Goal: Information Seeking & Learning: Learn about a topic

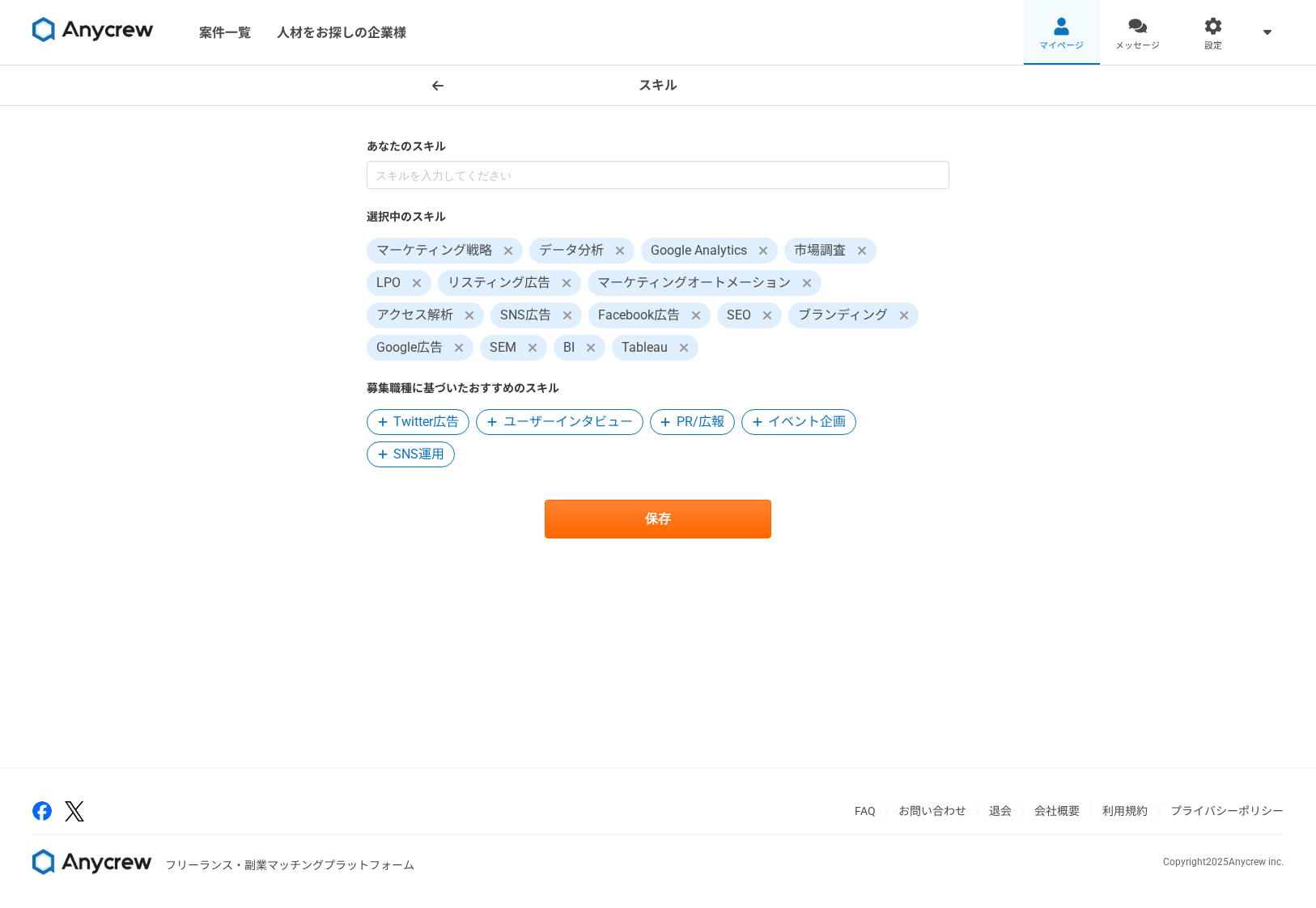
click at [1054, 28] on div at bounding box center [1061, 26] width 19 height 19
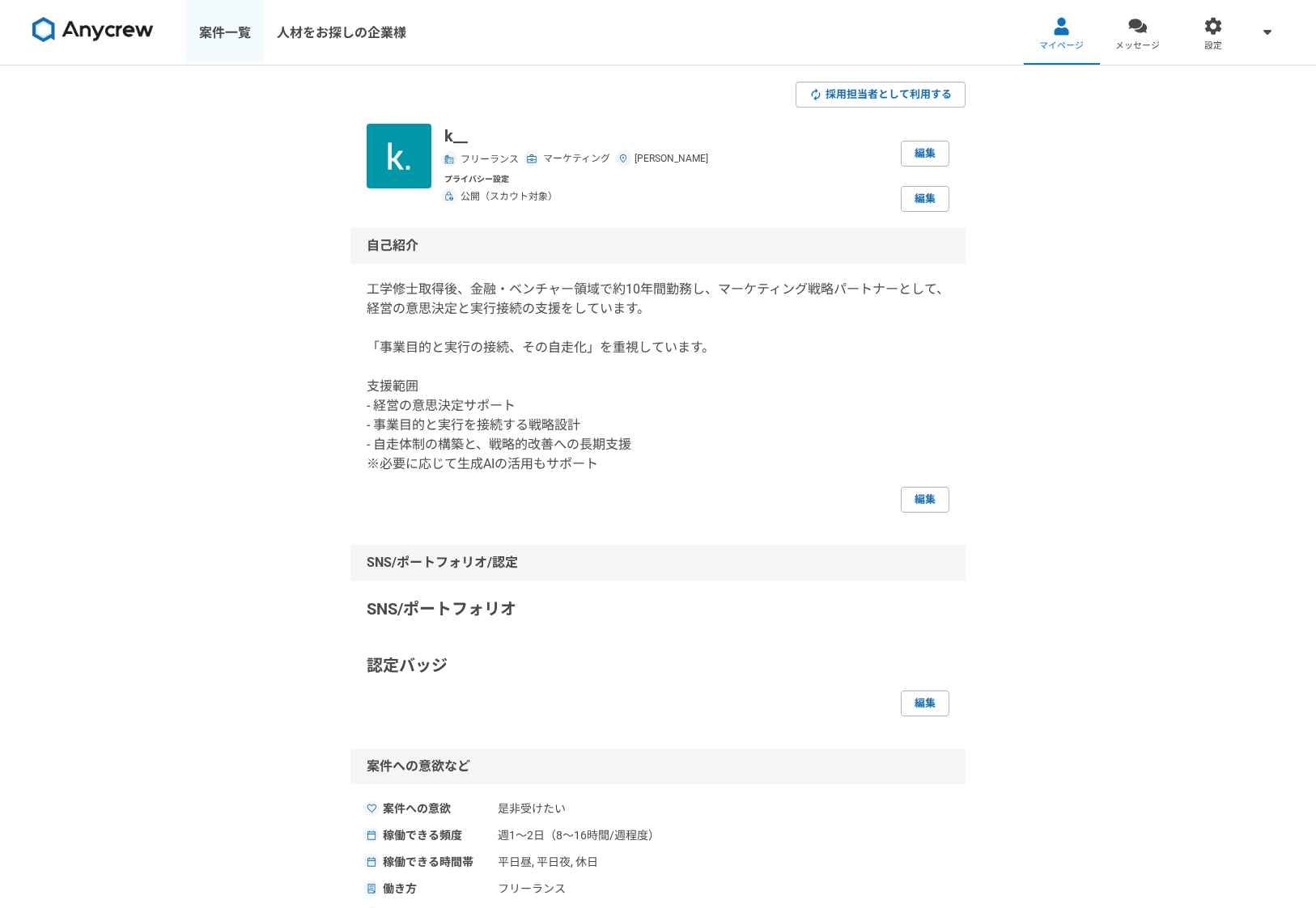
click at [211, 27] on link "案件一覧" at bounding box center [225, 32] width 77 height 65
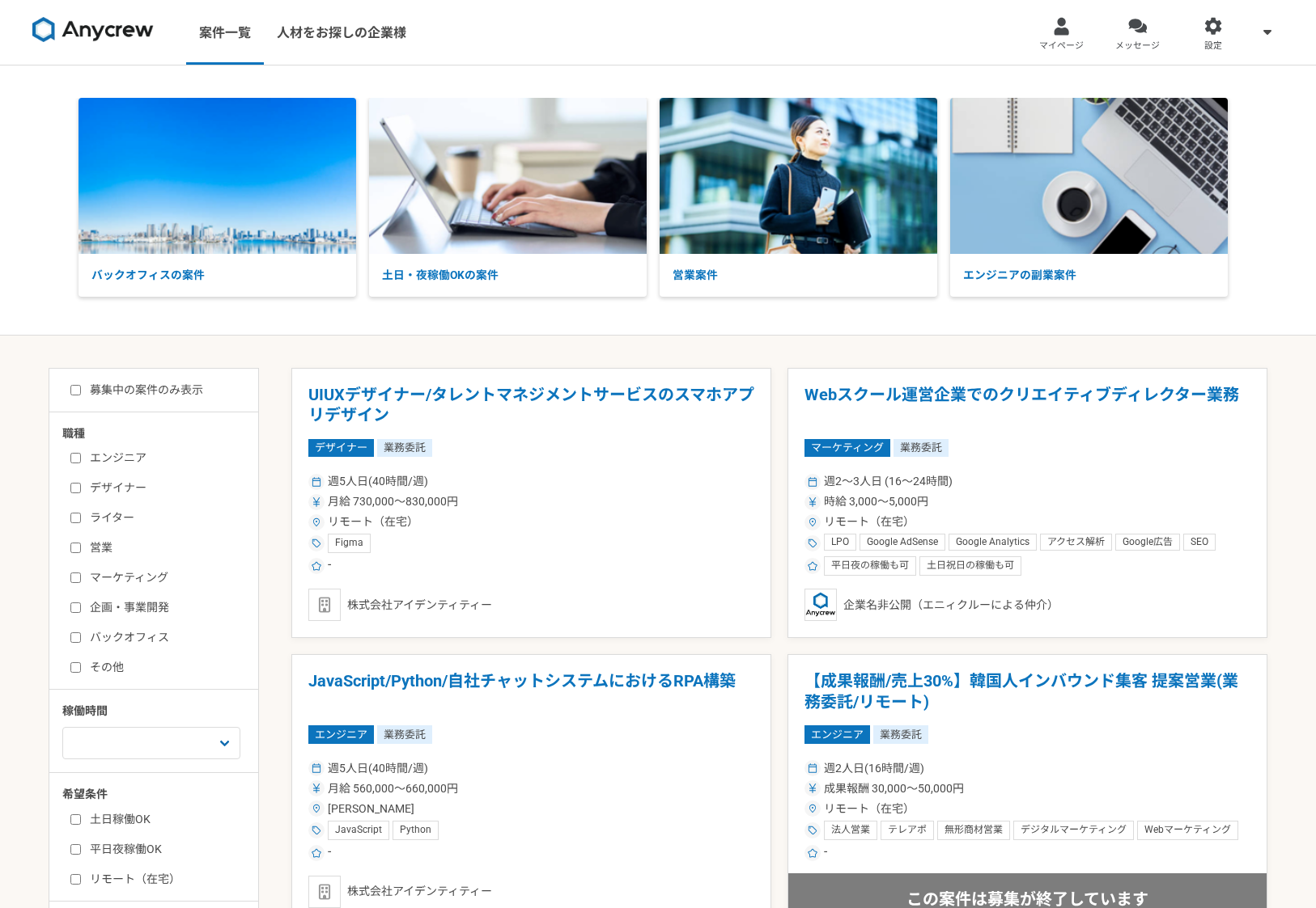
click at [74, 577] on input "マーケティング" at bounding box center [75, 578] width 11 height 11
checkbox input "true"
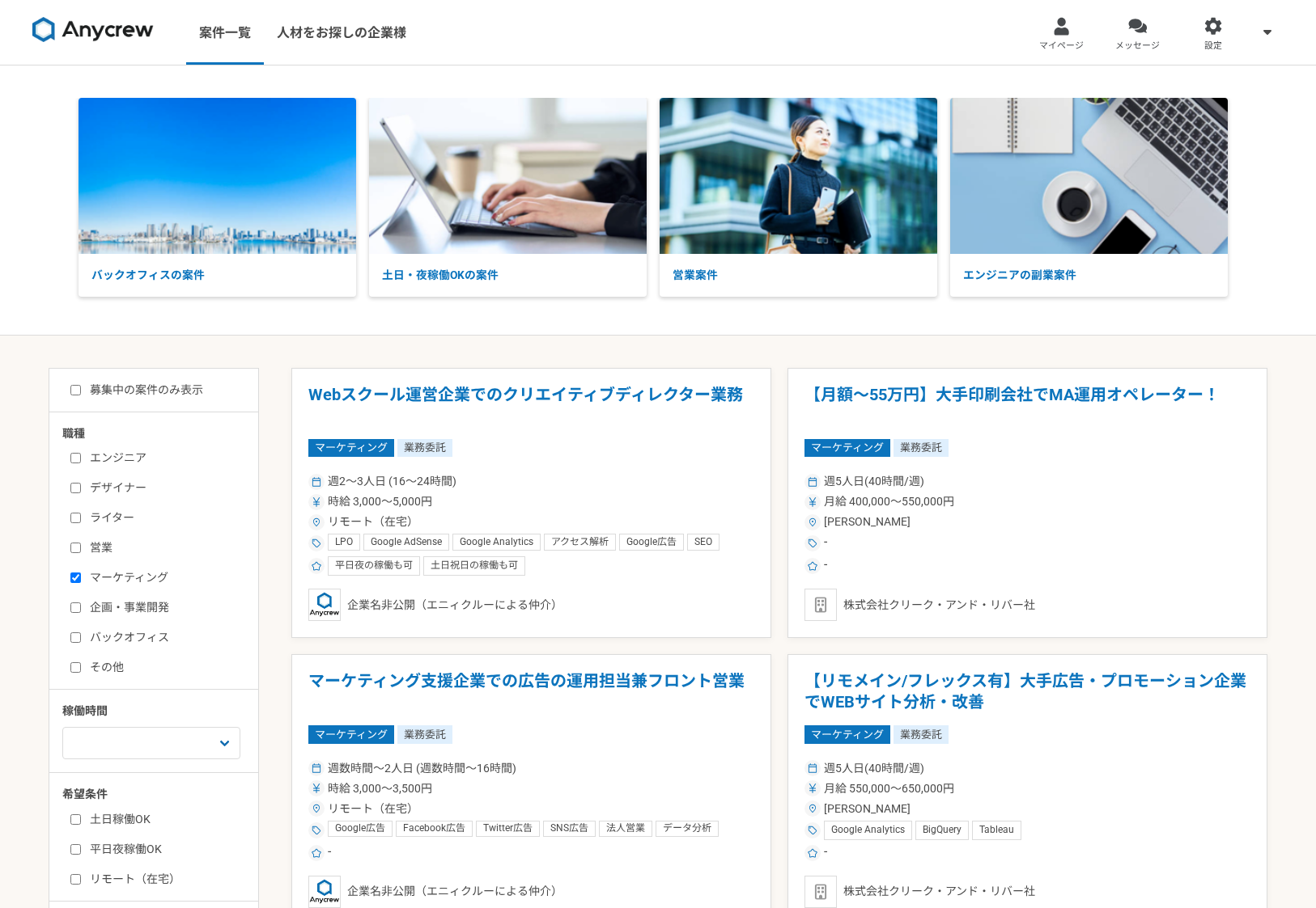
click at [72, 667] on input "その他" at bounding box center [75, 667] width 11 height 11
checkbox input "true"
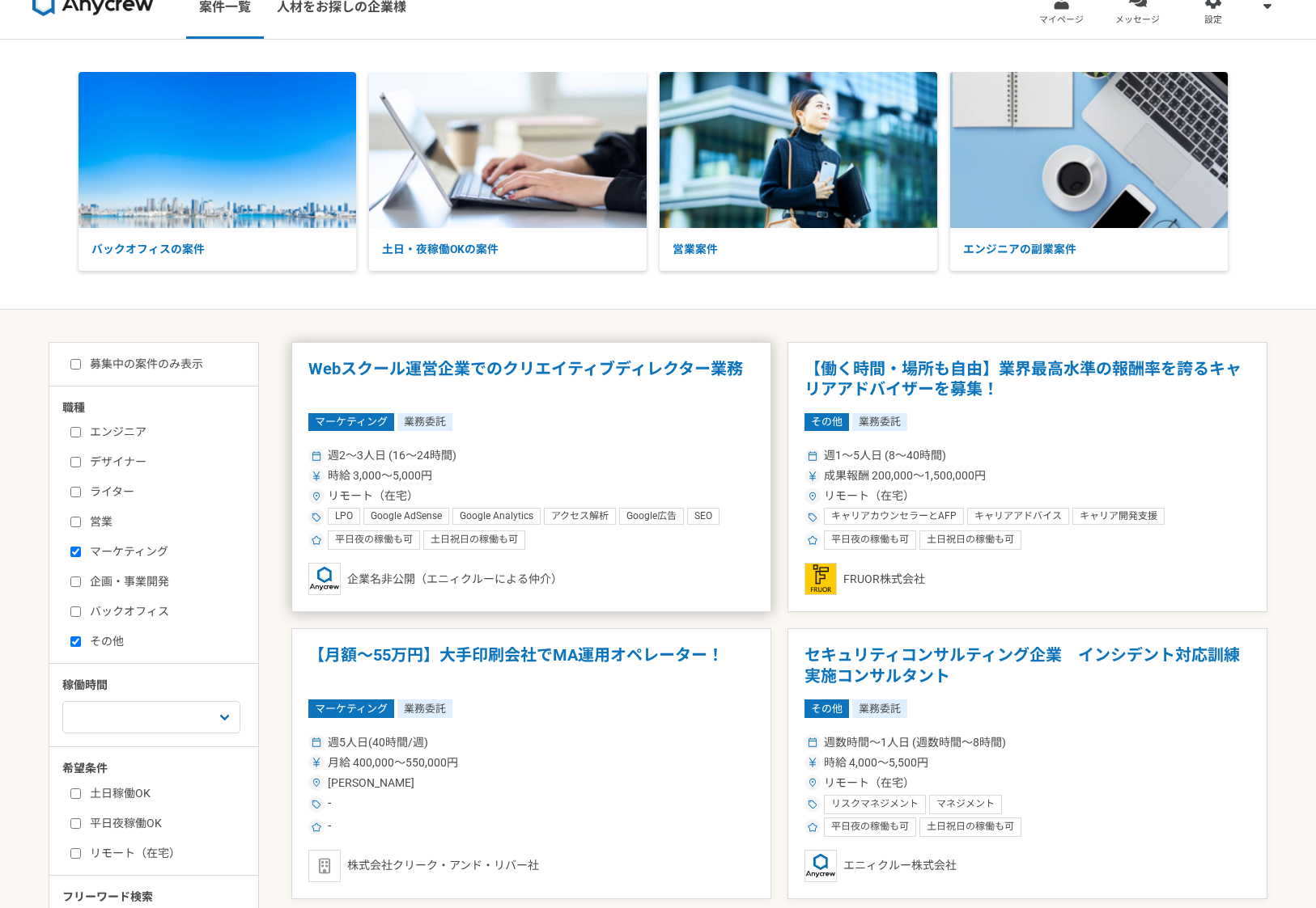
scroll to position [48, 0]
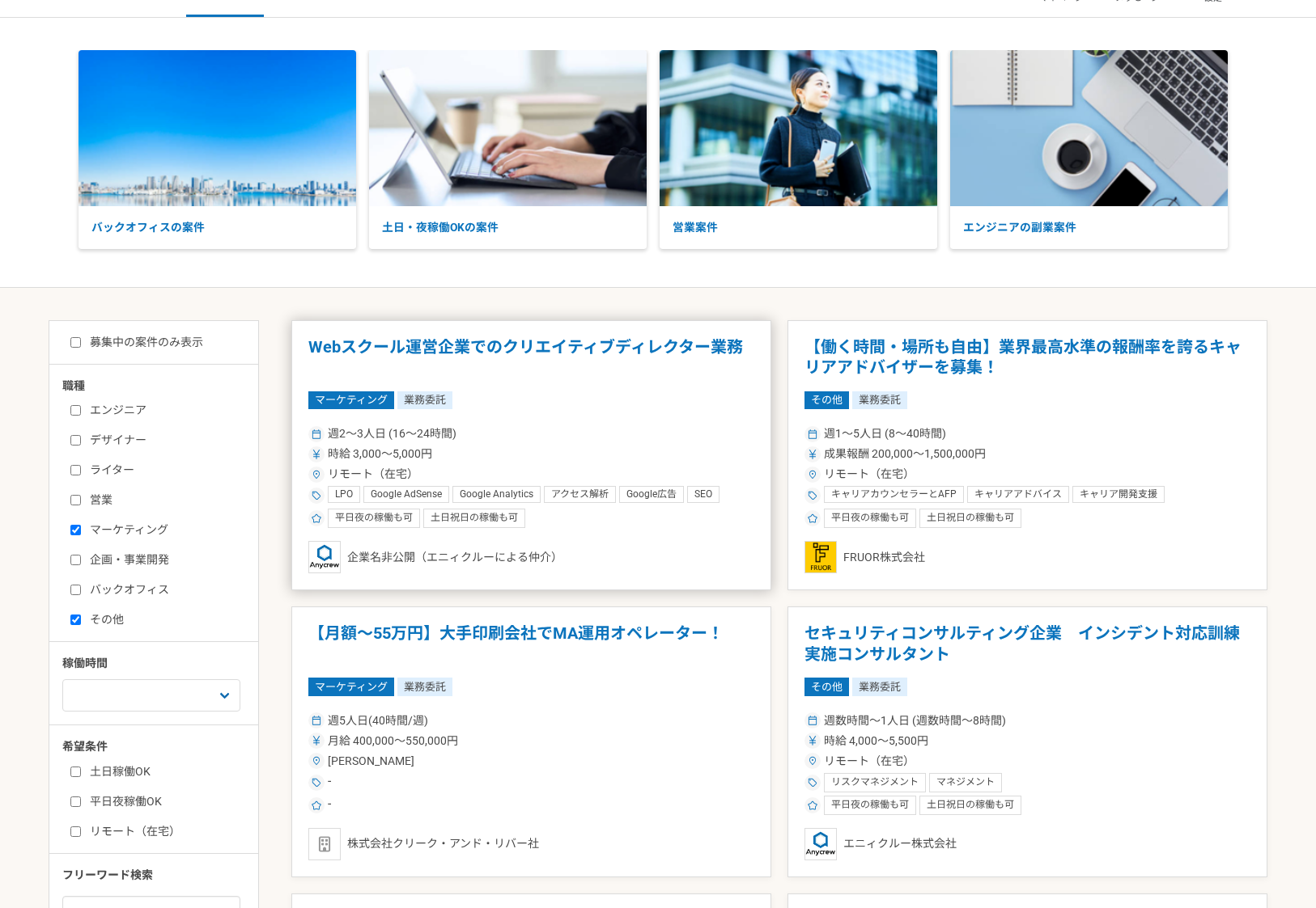
click at [572, 349] on h1 "Webスクール運営企業でのクリエイティブディレクター業務" at bounding box center [531, 358] width 446 height 41
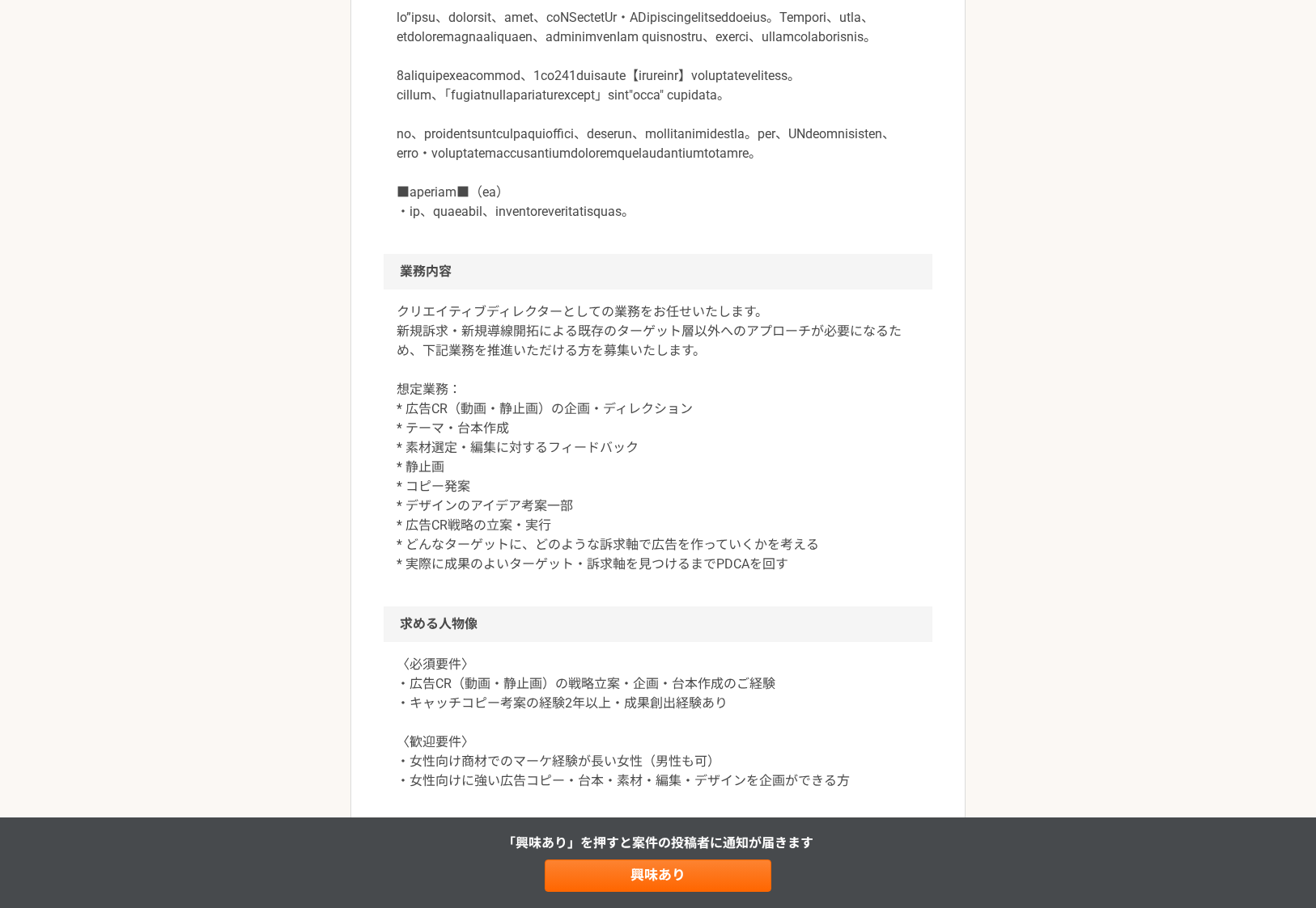
scroll to position [529, 0]
